Goal: Information Seeking & Learning: Learn about a topic

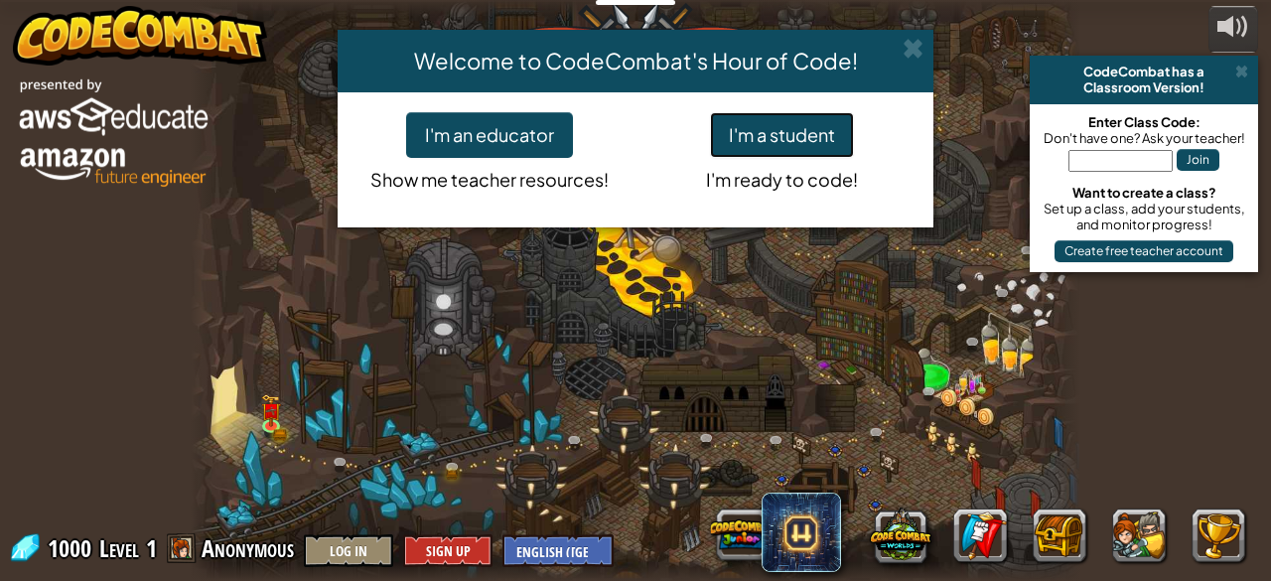
click at [796, 134] on button "I'm a student" at bounding box center [782, 135] width 144 height 46
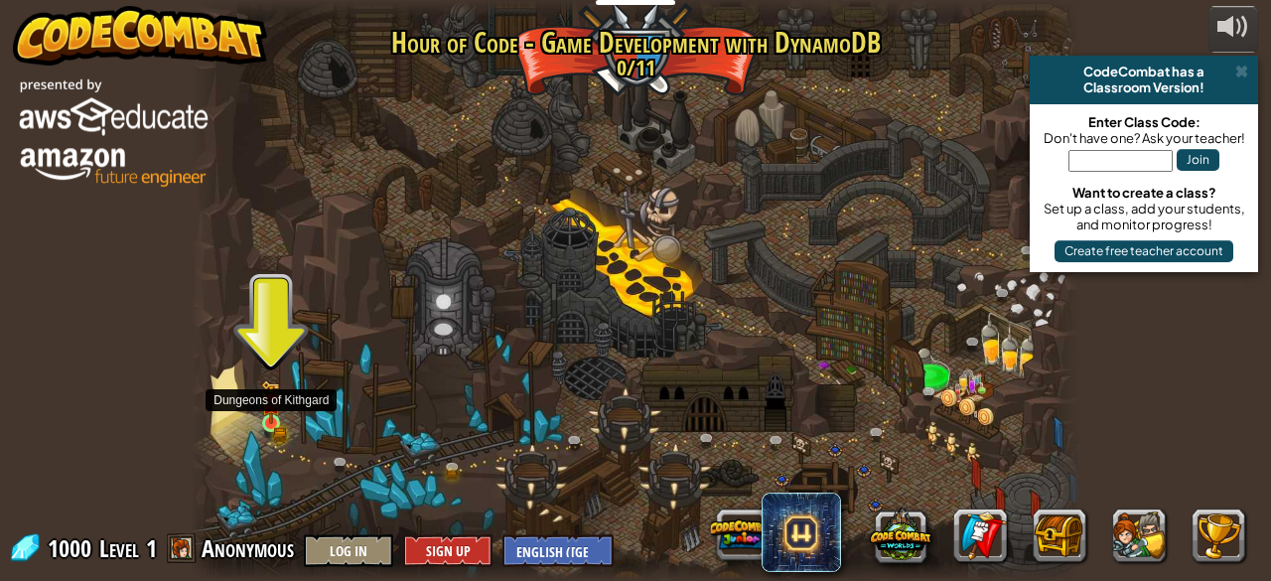
click at [278, 416] on img at bounding box center [271, 402] width 20 height 44
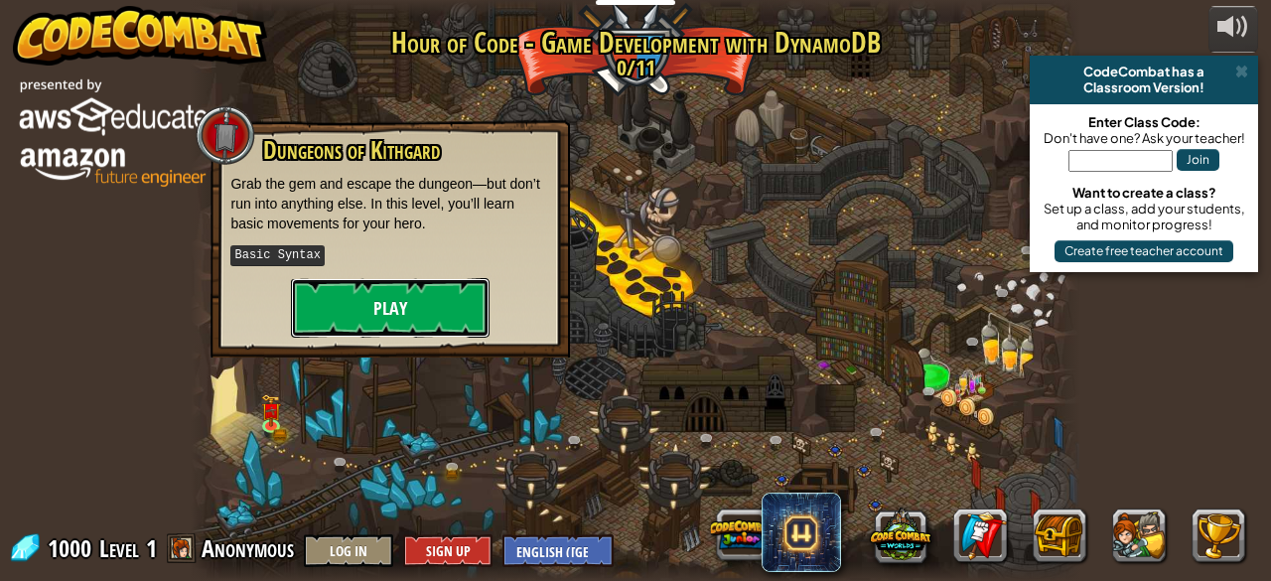
click at [378, 278] on button "Play" at bounding box center [390, 308] width 199 height 60
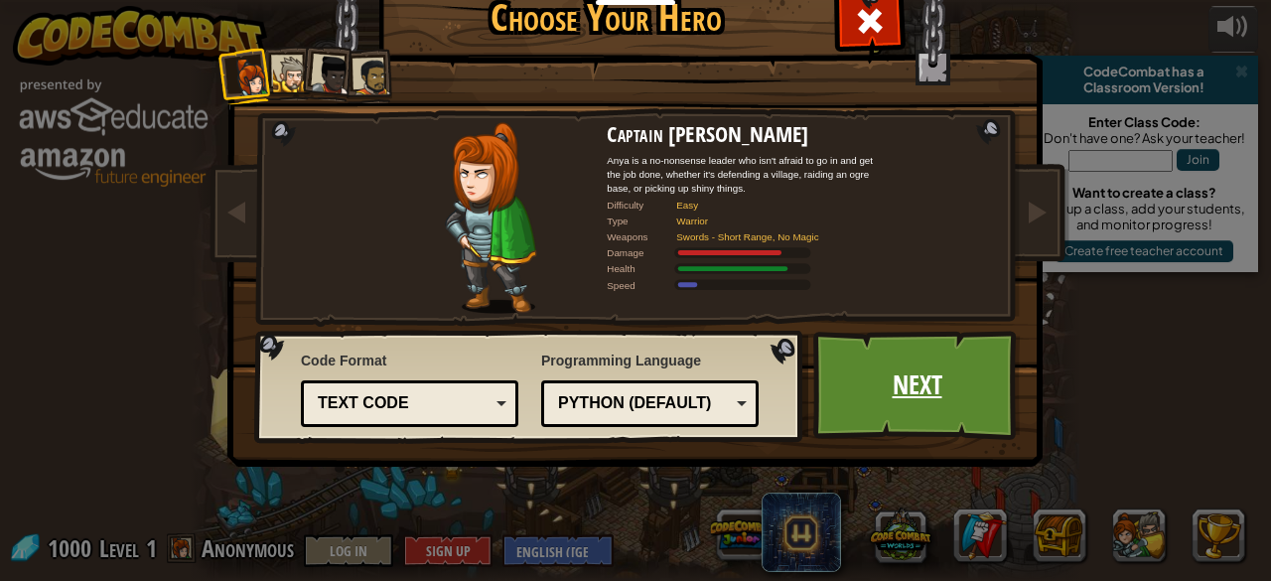
click at [931, 419] on link "Next" at bounding box center [917, 385] width 208 height 109
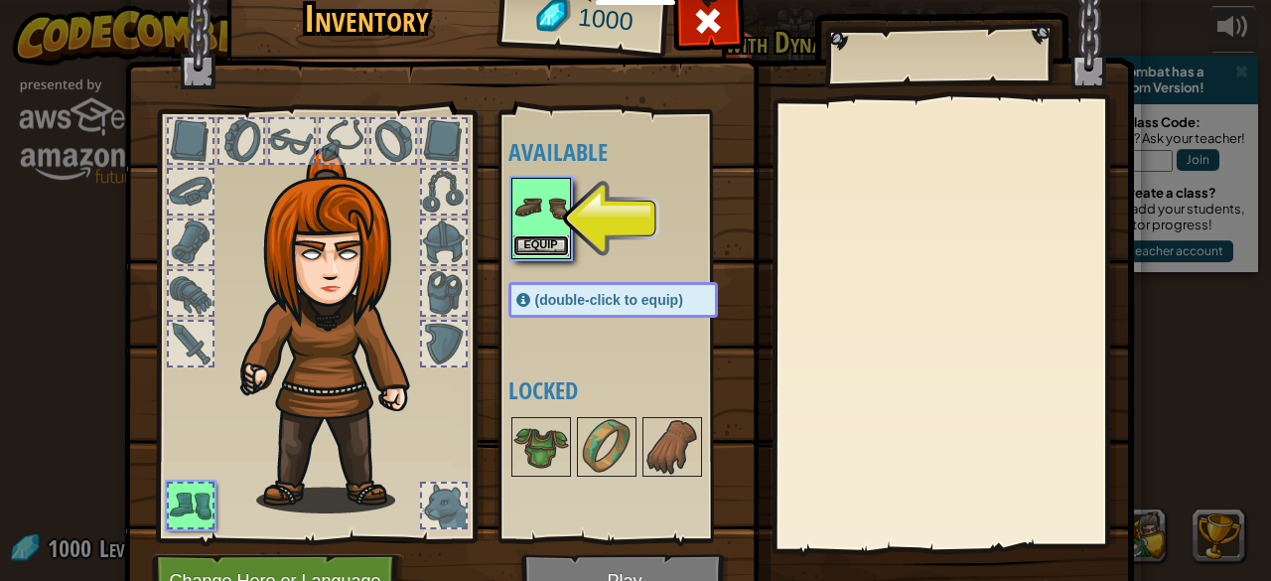
click at [538, 235] on button "Equip" at bounding box center [541, 245] width 56 height 21
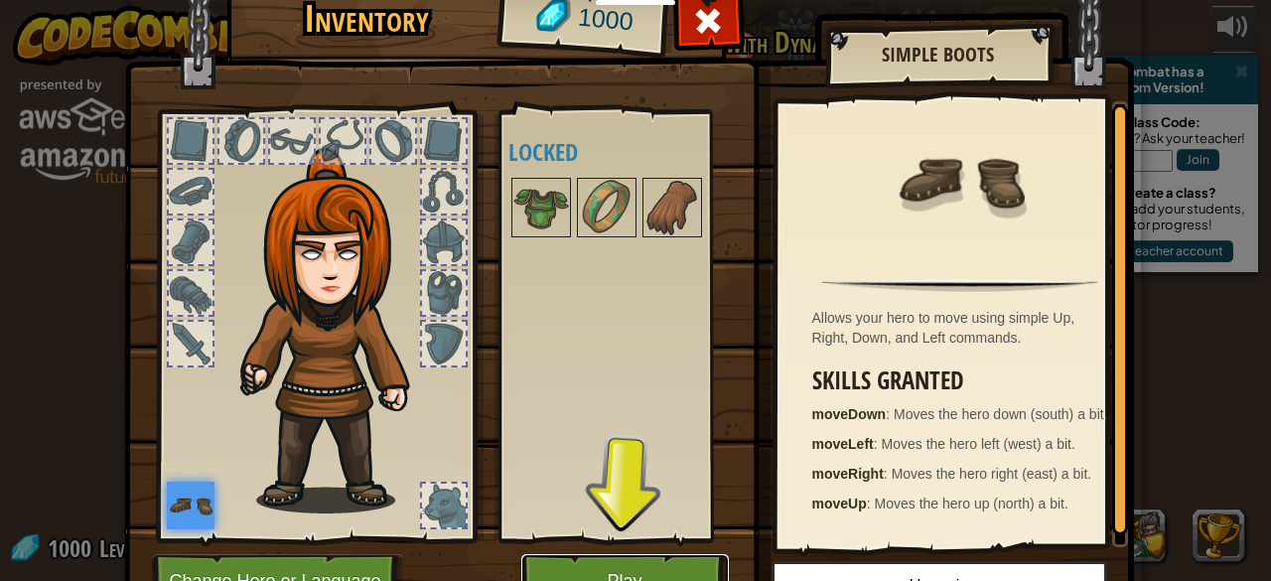
click at [605, 564] on button "Play" at bounding box center [625, 581] width 208 height 55
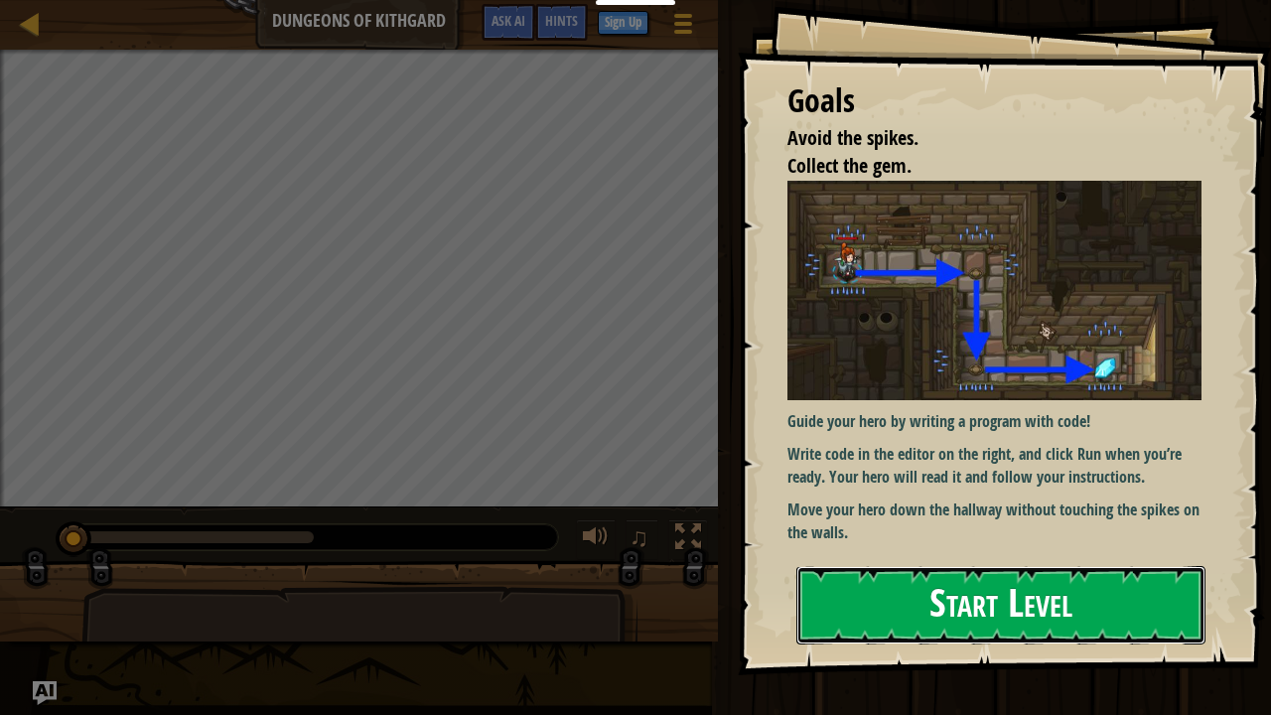
click at [979, 580] on button "Start Level" at bounding box center [1000, 605] width 409 height 78
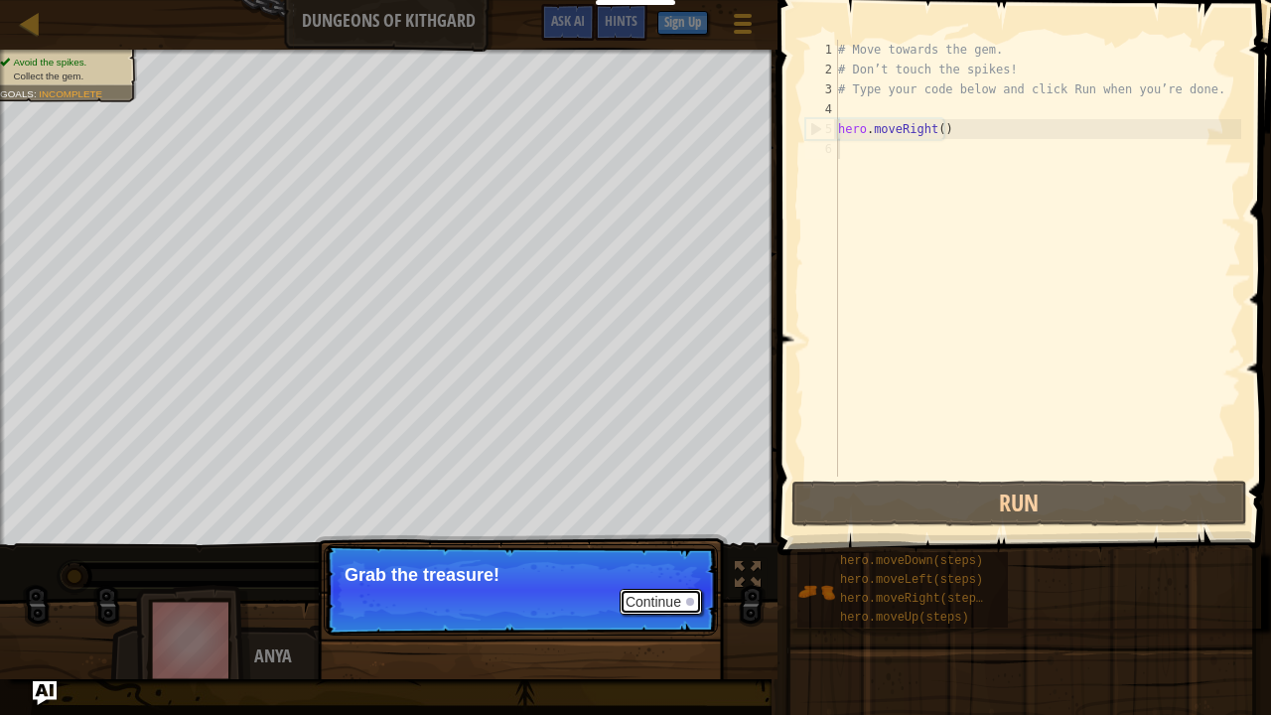
click at [669, 580] on button "Continue" at bounding box center [661, 602] width 82 height 26
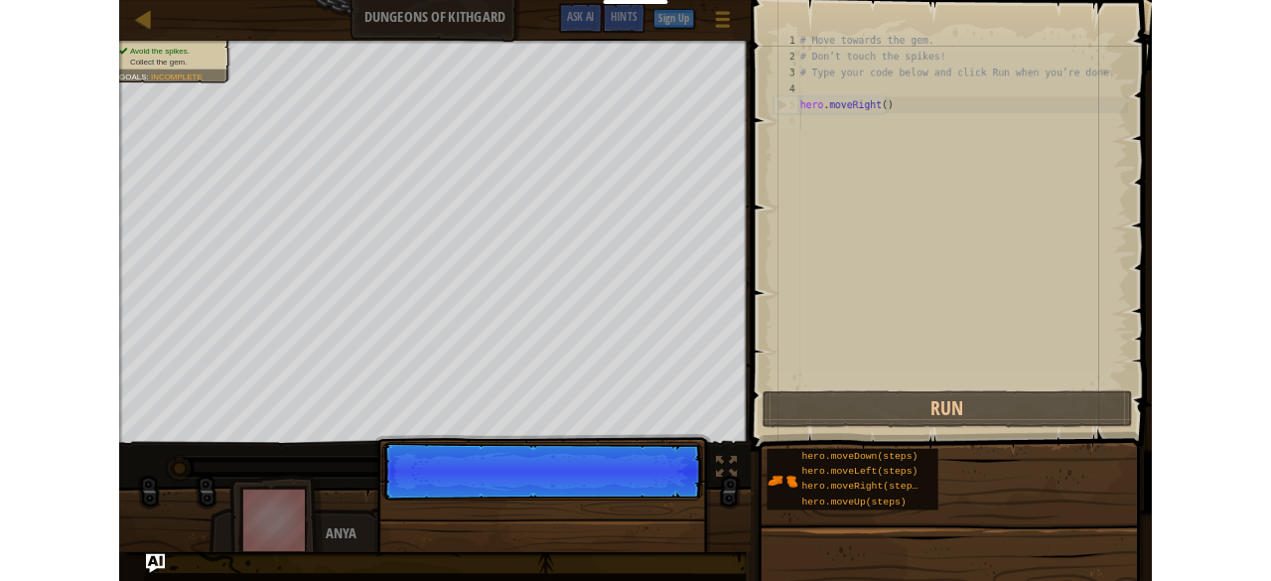
scroll to position [9, 0]
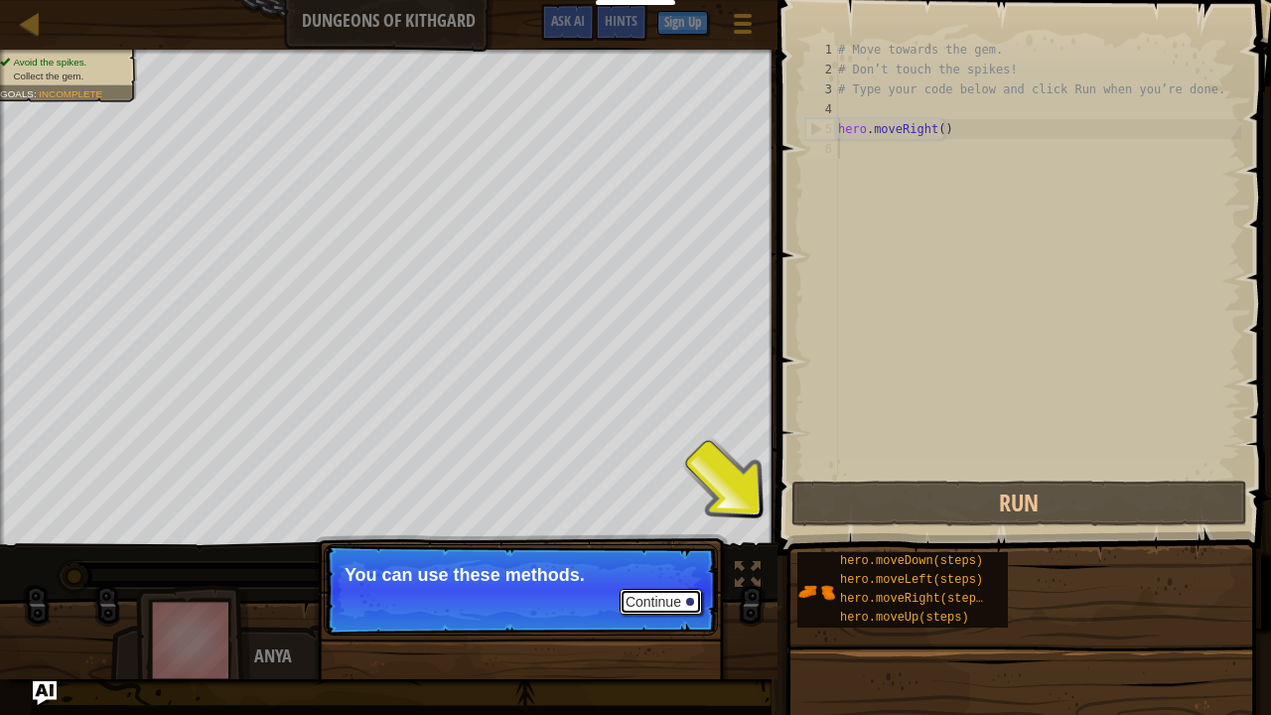
click at [679, 580] on button "Continue" at bounding box center [661, 602] width 82 height 26
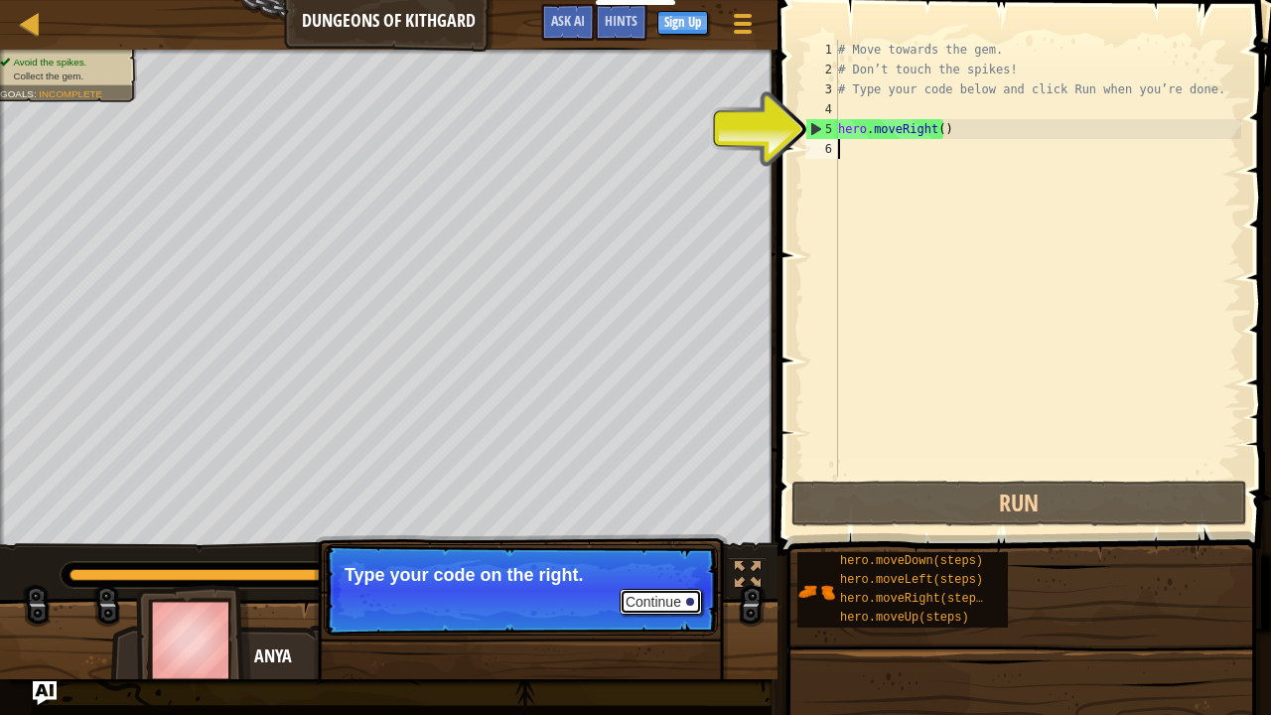
click at [580, 520] on div "Avoid the spikes. Collect the gem. Goals : Incomplete ♫ Anya 11 x: 18 y: 18 No …" at bounding box center [635, 365] width 1271 height 630
click at [646, 580] on button "Continue" at bounding box center [661, 602] width 82 height 26
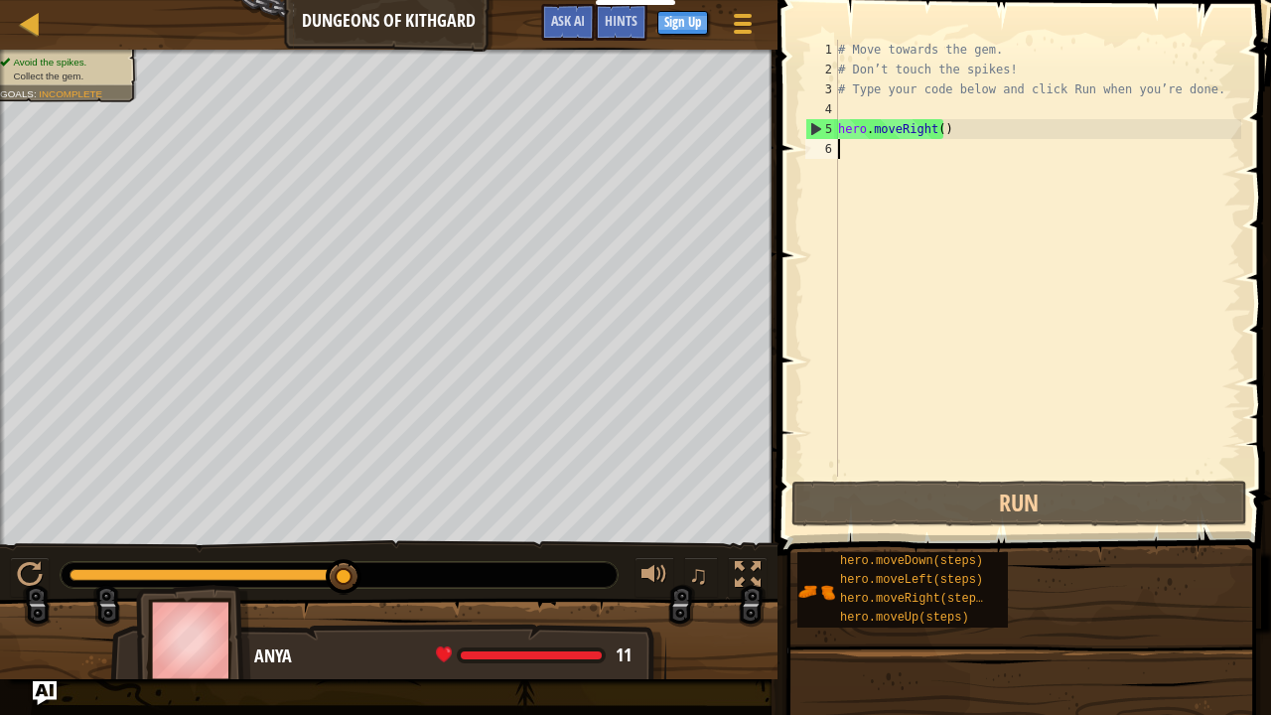
type textarea "hero.moveRight()"
click at [18, 24] on div at bounding box center [30, 23] width 25 height 25
